Goal: Task Accomplishment & Management: Manage account settings

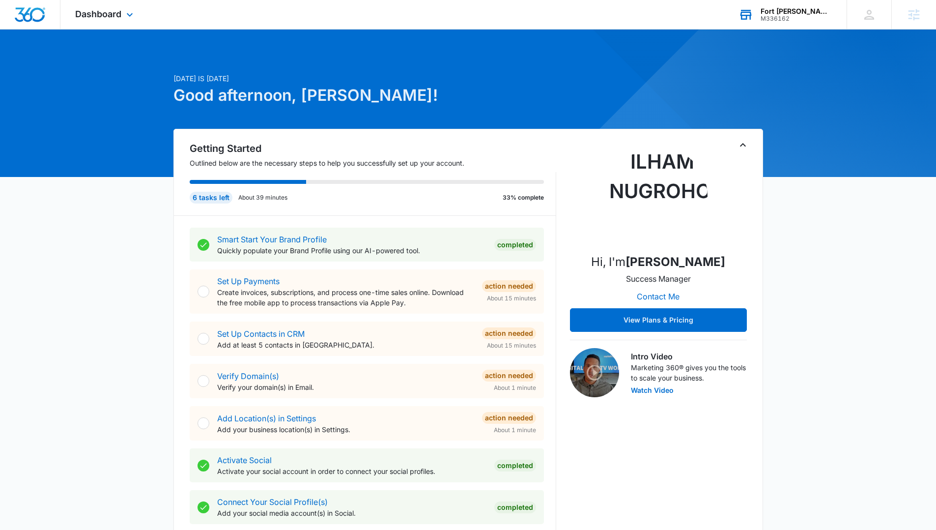
click at [648, 8] on div "Fort [PERSON_NAME] Gutter Works, LLC" at bounding box center [797, 11] width 72 height 8
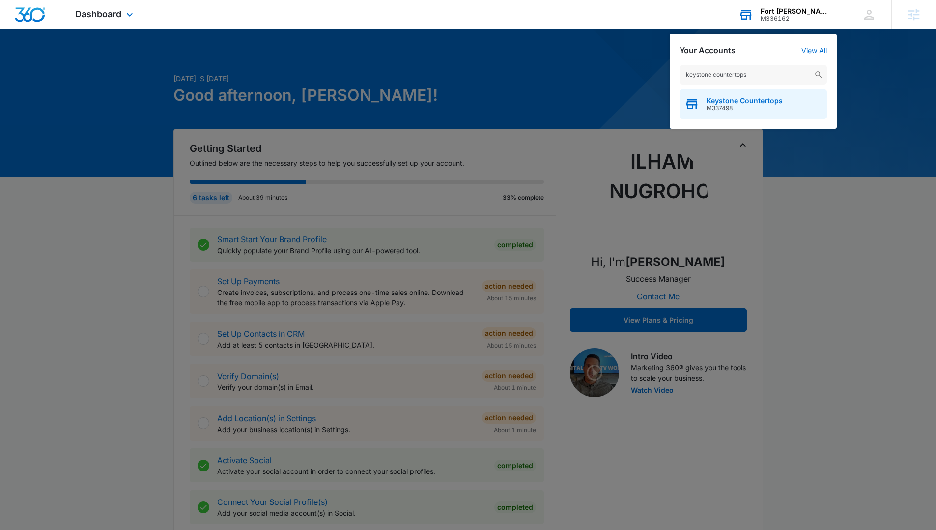
type input "keystone countertops"
click at [648, 107] on span "M337498" at bounding box center [745, 108] width 76 height 7
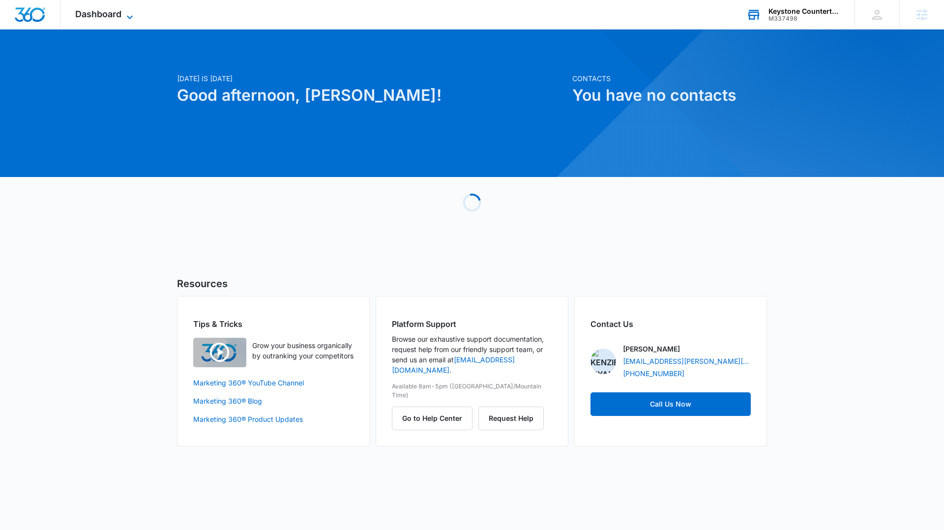
click at [107, 16] on span "Dashboard" at bounding box center [98, 14] width 46 height 10
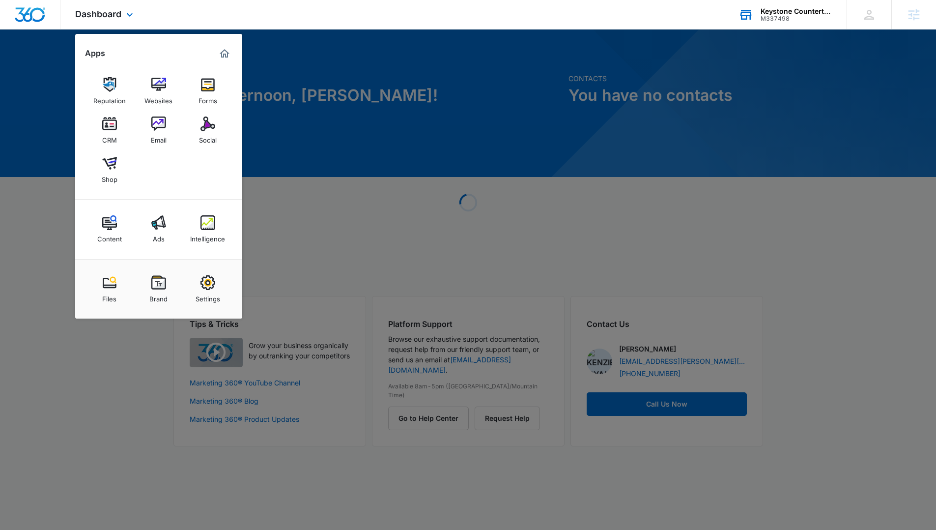
click at [231, 277] on div "Files Brand Settings" at bounding box center [158, 288] width 167 height 59
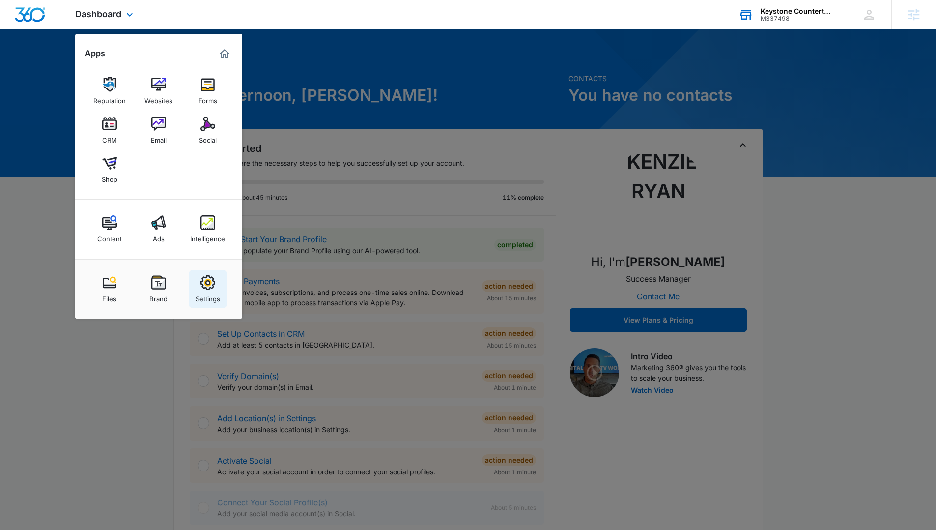
click at [218, 281] on link "Settings" at bounding box center [207, 288] width 37 height 37
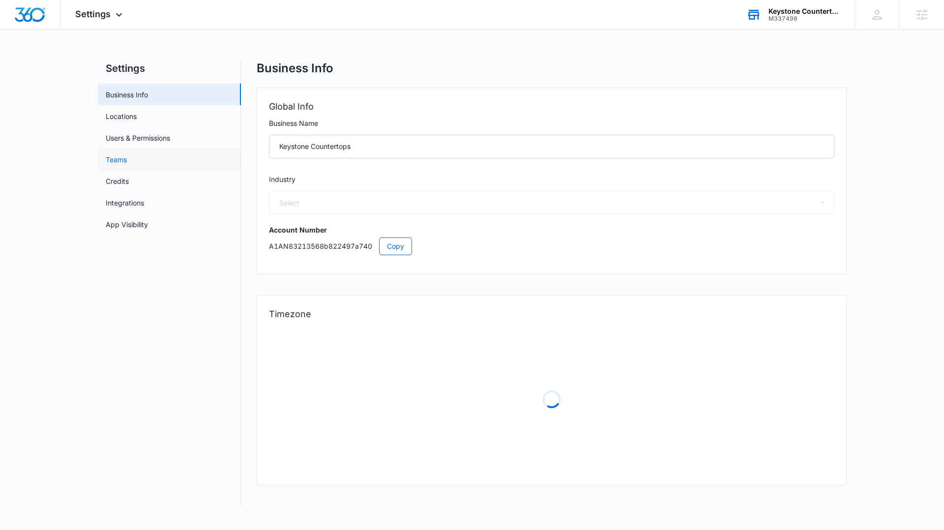
select select "52"
select select "US"
select select "America/[GEOGRAPHIC_DATA]"
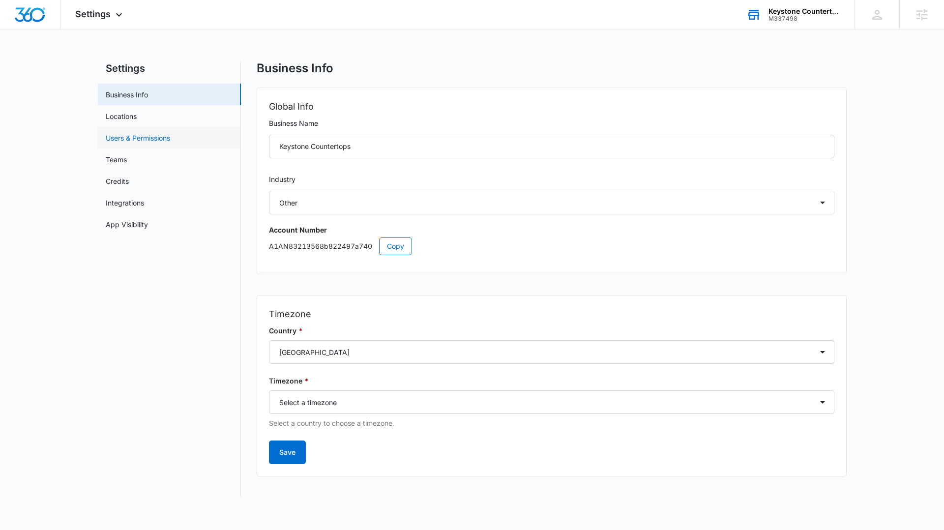
click at [170, 133] on link "Users & Permissions" at bounding box center [138, 138] width 64 height 10
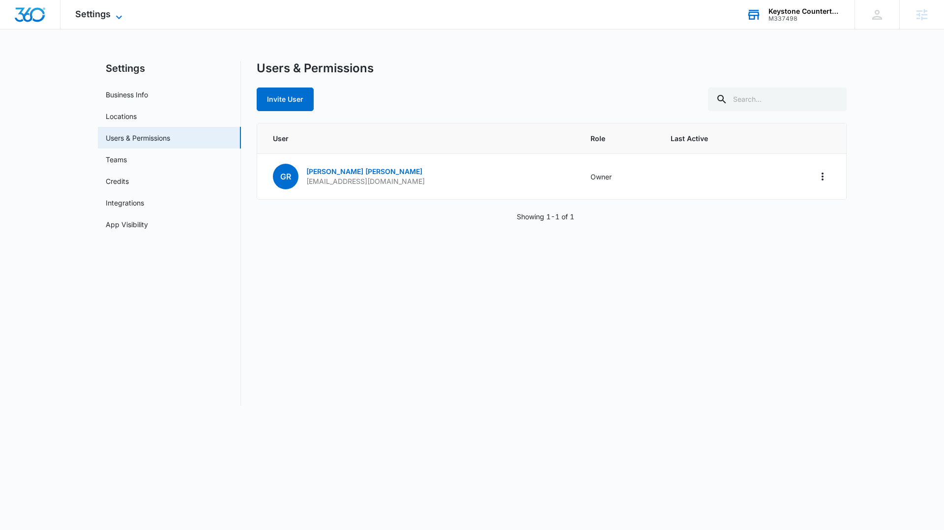
click at [98, 9] on span "Settings" at bounding box center [92, 14] width 35 height 10
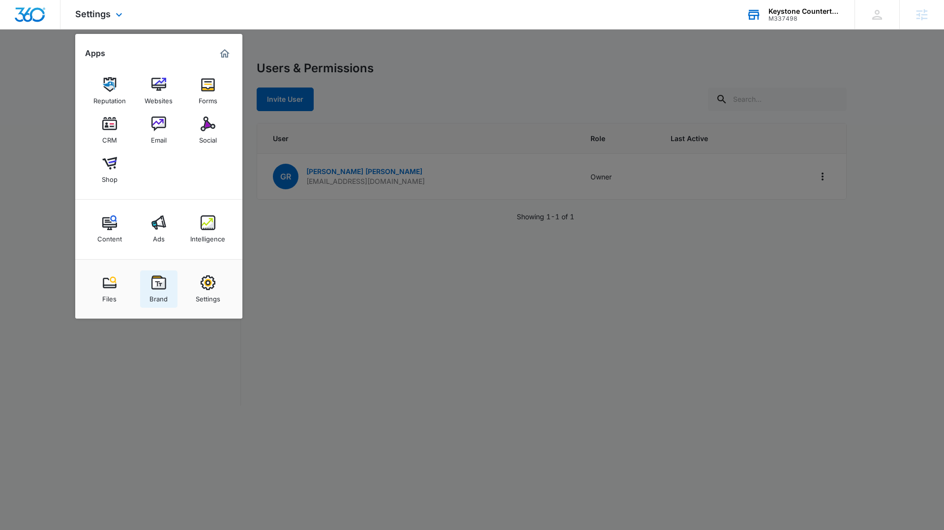
click at [165, 284] on img at bounding box center [158, 282] width 15 height 15
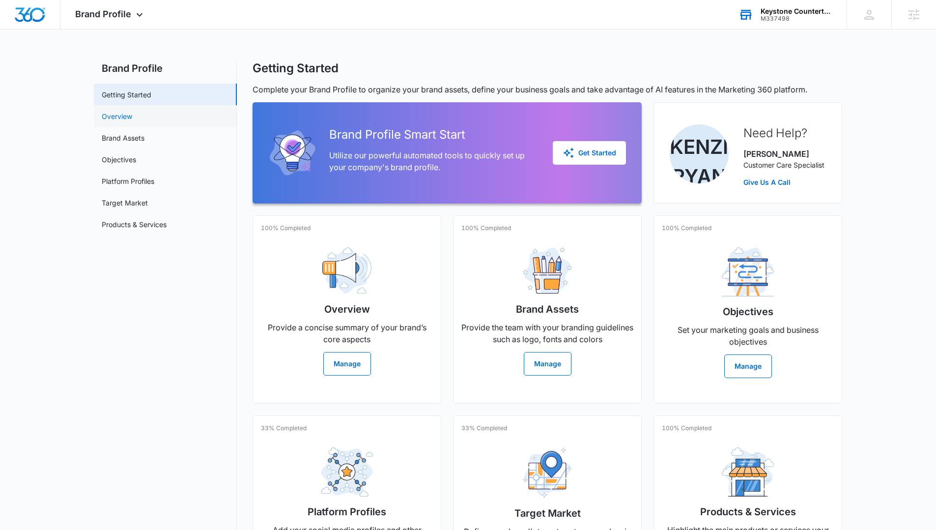
click at [132, 116] on link "Overview" at bounding box center [117, 116] width 30 height 10
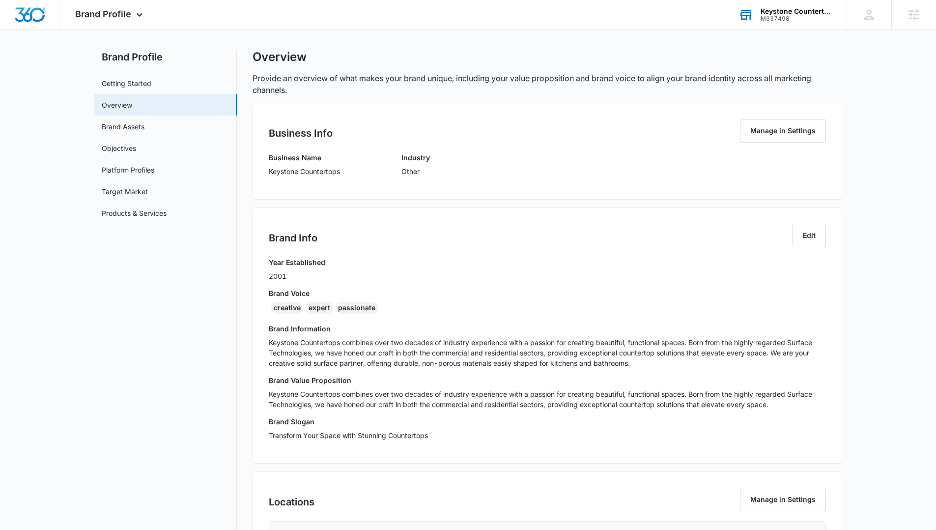
scroll to position [13, 0]
click at [648, 226] on button "Edit" at bounding box center [809, 234] width 33 height 24
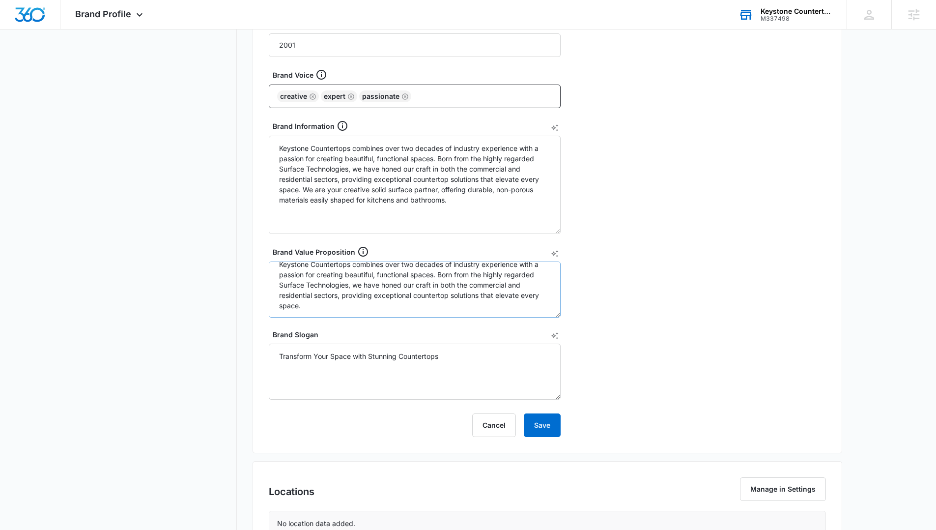
scroll to position [10, 0]
click at [500, 286] on button "Cancel" at bounding box center [494, 425] width 44 height 24
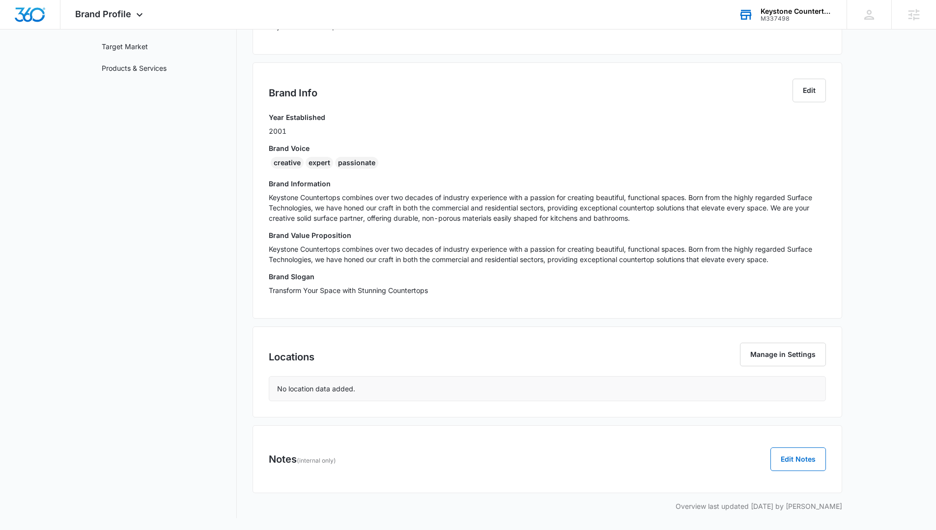
scroll to position [156, 0]
click at [648, 286] on button "Edit Notes" at bounding box center [799, 459] width 56 height 24
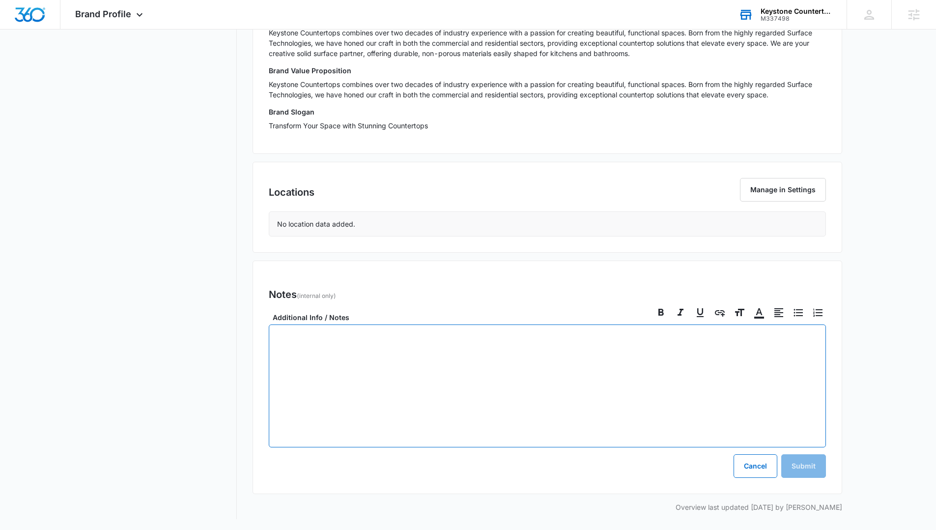
scroll to position [322, 0]
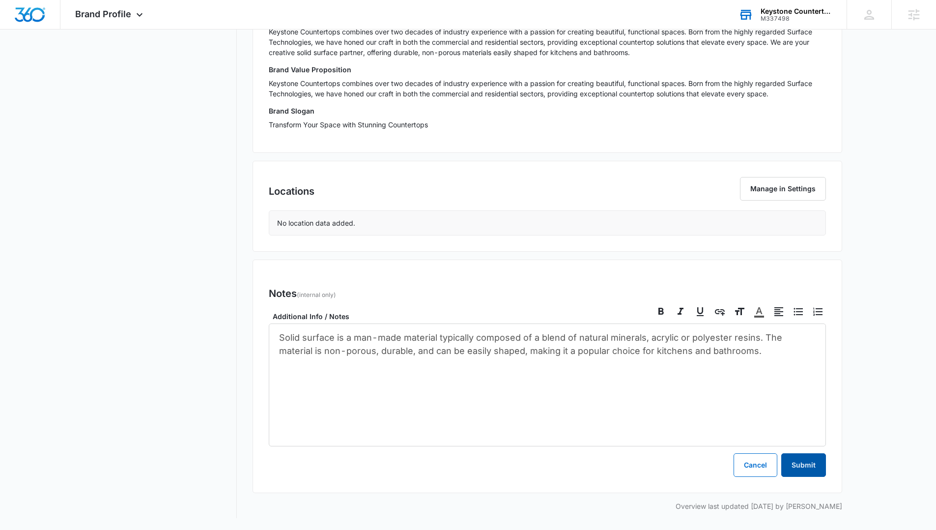
click at [648, 286] on button "Submit" at bounding box center [804, 465] width 45 height 24
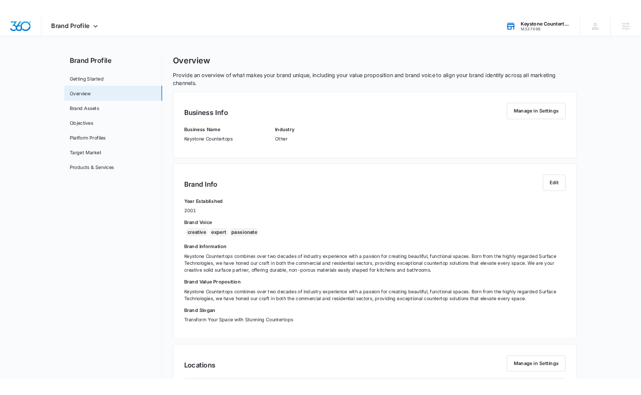
scroll to position [0, 0]
